Goal: Navigation & Orientation: Go to known website

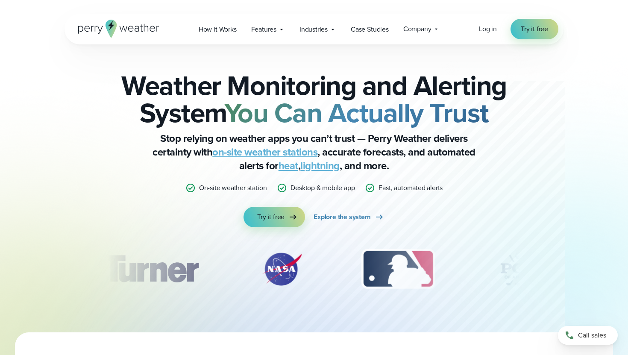
click at [486, 35] on div "Log in Try it free" at bounding box center [518, 29] width 79 height 21
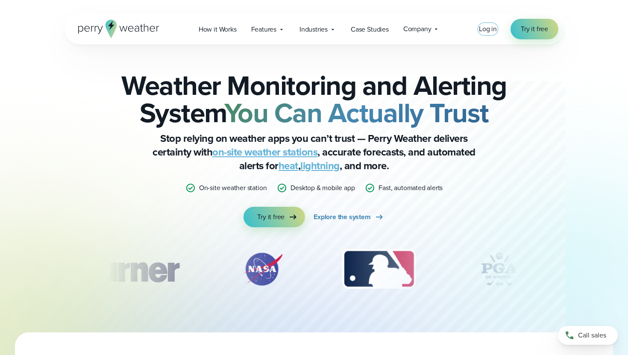
click at [490, 29] on span "Log in" at bounding box center [488, 29] width 18 height 10
